Goal: Navigation & Orientation: Find specific page/section

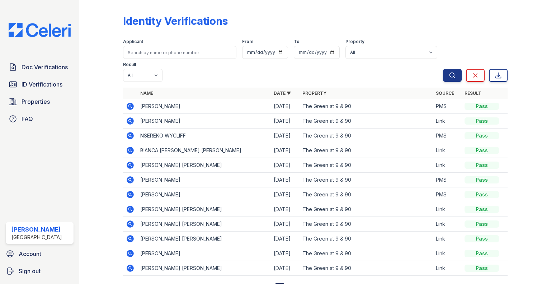
scroll to position [31, 0]
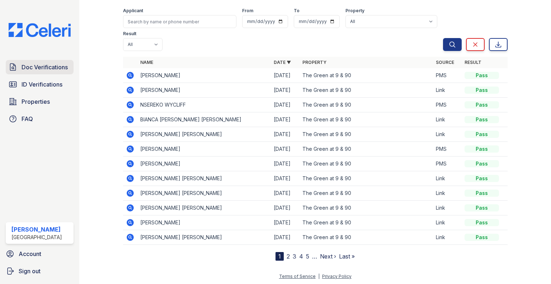
click at [37, 73] on link "Doc Verifications" at bounding box center [40, 67] width 68 height 14
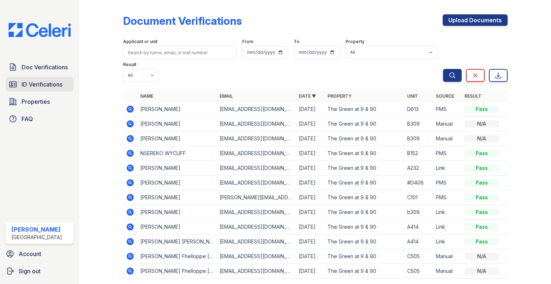
click at [39, 89] on link "ID Verifications" at bounding box center [40, 84] width 68 height 14
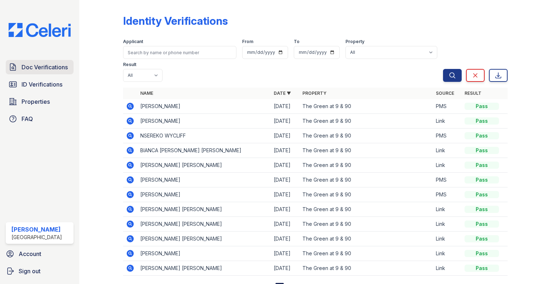
click at [58, 61] on link "Doc Verifications" at bounding box center [40, 67] width 68 height 14
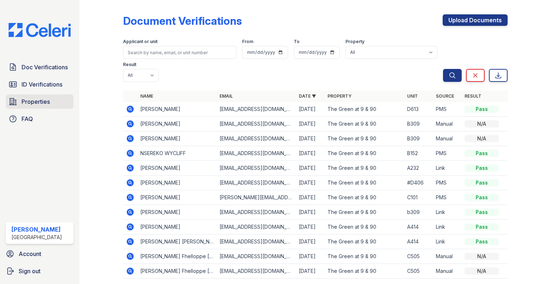
click at [43, 100] on span "Properties" at bounding box center [36, 101] width 28 height 9
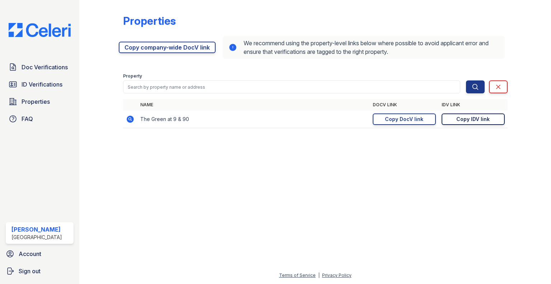
click at [463, 120] on div "Copy IDV link" at bounding box center [472, 118] width 33 height 7
